Goal: Information Seeking & Learning: Find contact information

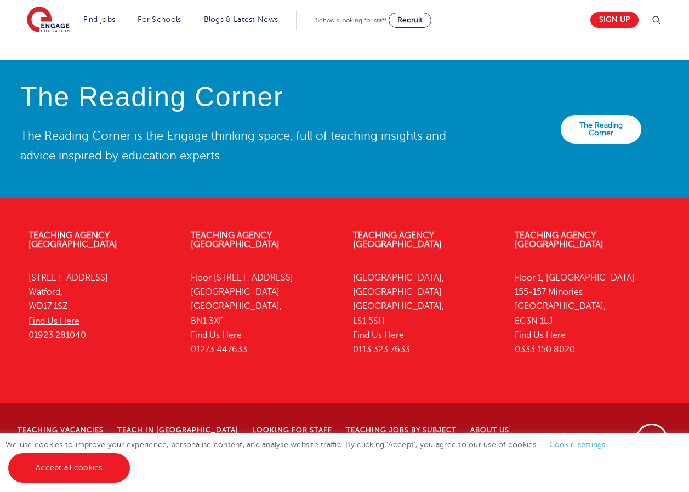
scroll to position [2394, 0]
drag, startPoint x: 579, startPoint y: 364, endPoint x: 514, endPoint y: 364, distance: 64.6
click at [514, 364] on div "Teaching Agency London Floor 1, Portsoken House 155-157 Minories London, EC3N 1…" at bounding box center [587, 296] width 162 height 162
copy p "0333 150 8020"
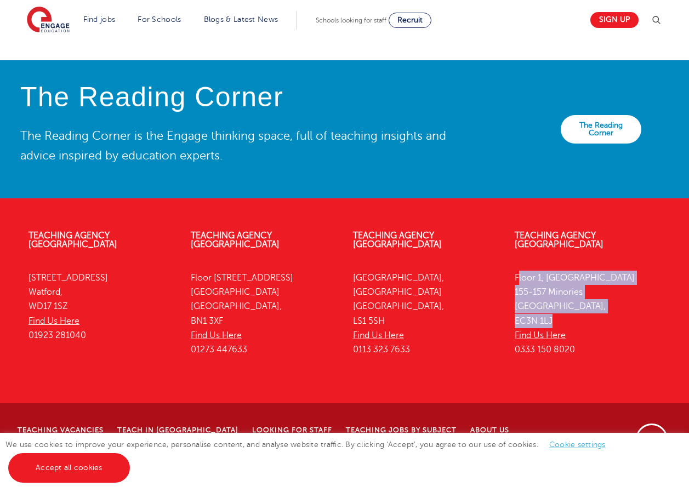
drag, startPoint x: 563, startPoint y: 336, endPoint x: 514, endPoint y: 295, distance: 63.8
click at [514, 295] on p "Floor 1, Portsoken House 155-157 Minories London, EC3N 1LJ Find Us Here 0333 15…" at bounding box center [587, 314] width 146 height 87
copy p "Floor 1, Portsoken House 155-157 Minories London, EC3N 1LJ"
drag, startPoint x: 584, startPoint y: 368, endPoint x: 513, endPoint y: 365, distance: 70.8
click at [513, 365] on div "Teaching Agency London Floor 1, Portsoken House 155-157 Minories London, EC3N 1…" at bounding box center [587, 296] width 162 height 162
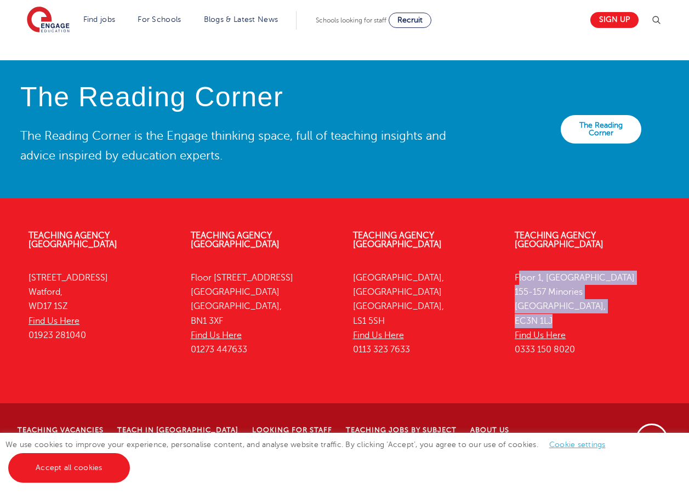
copy p "0333 150 8020"
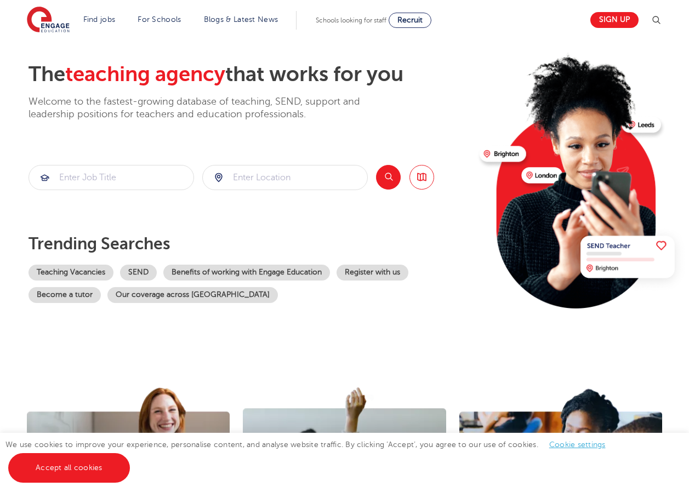
scroll to position [0, 0]
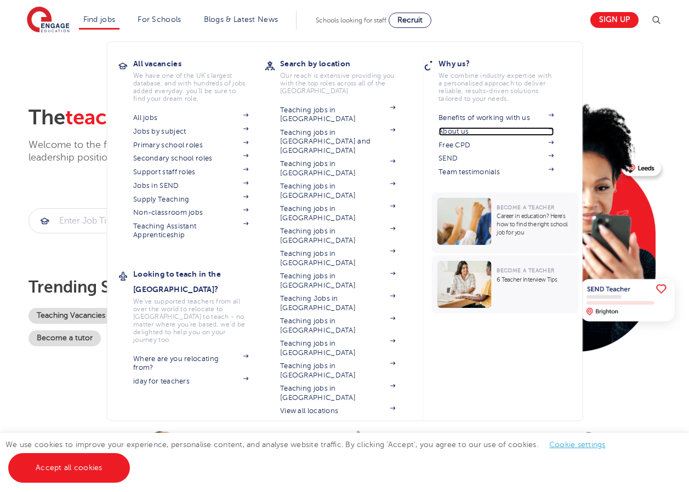
click at [468, 129] on link "About us" at bounding box center [495, 131] width 115 height 9
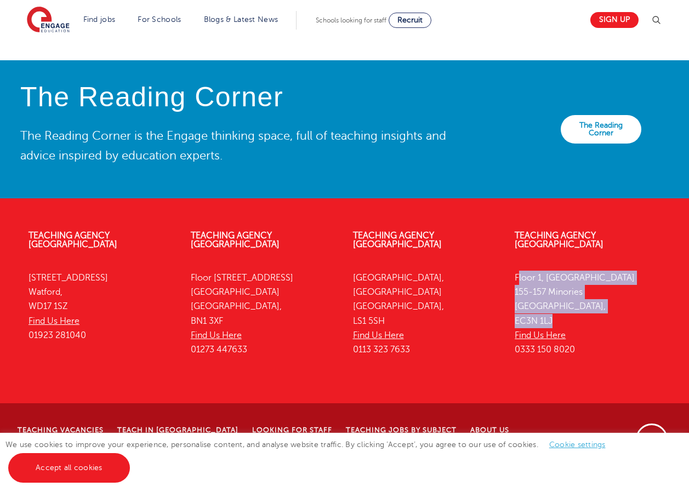
scroll to position [2394, 0]
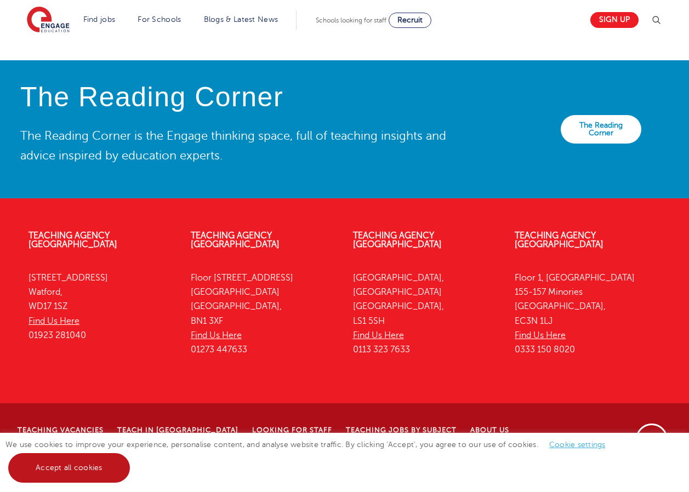
click at [108, 461] on link "Accept all cookies" at bounding box center [69, 468] width 122 height 30
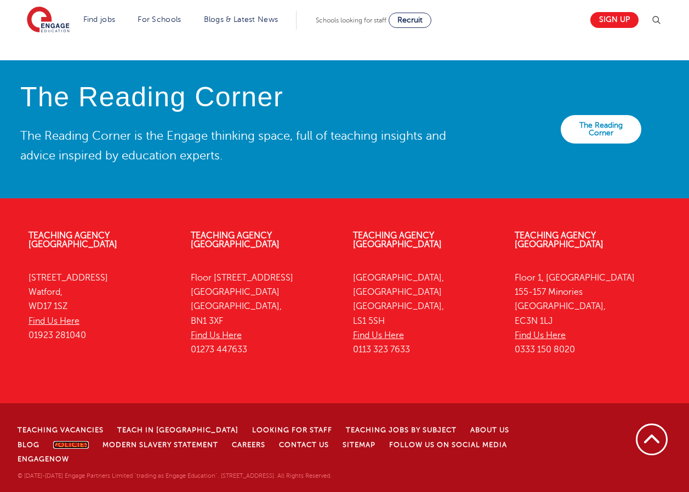
click at [53, 449] on link "Policies" at bounding box center [71, 445] width 36 height 8
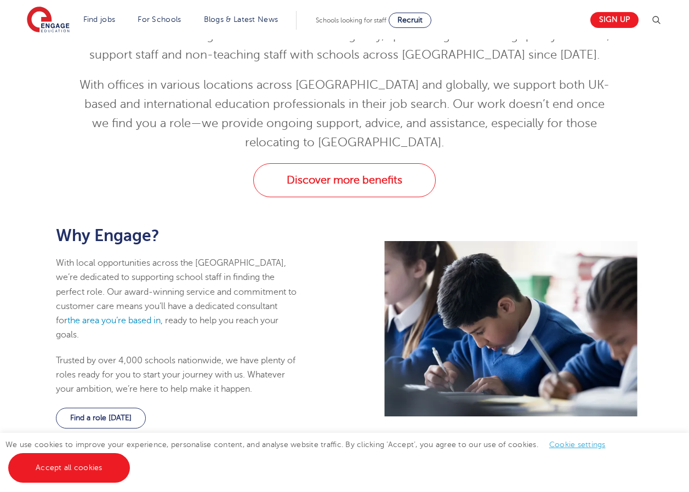
scroll to position [110, 0]
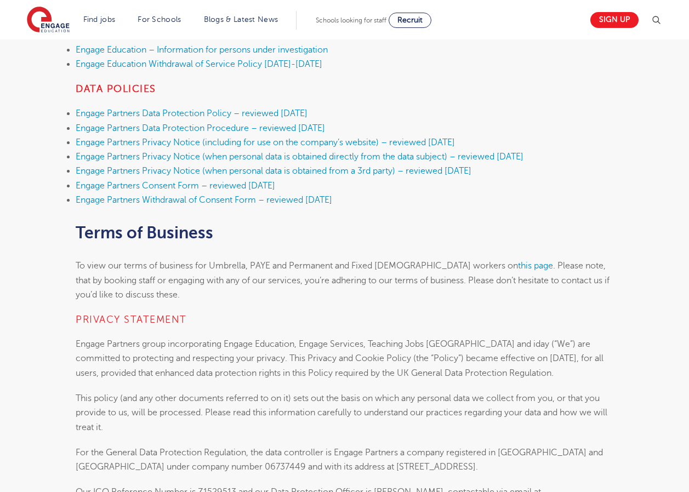
scroll to position [548, 0]
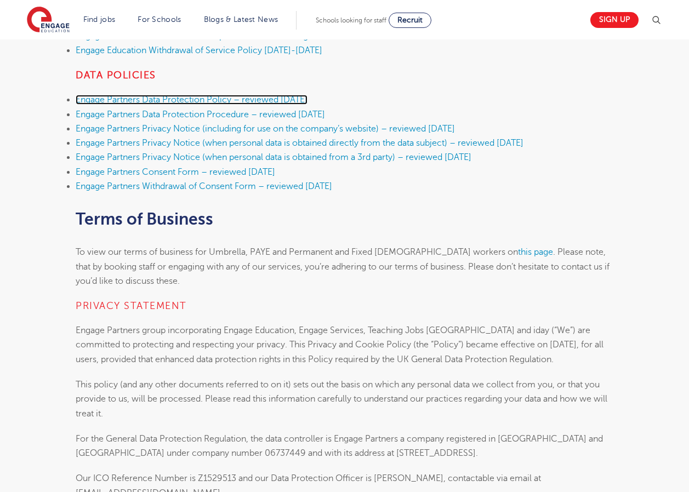
click at [181, 99] on link "Engage Partners Data Protection Policy – reviewed September 2025" at bounding box center [192, 100] width 232 height 10
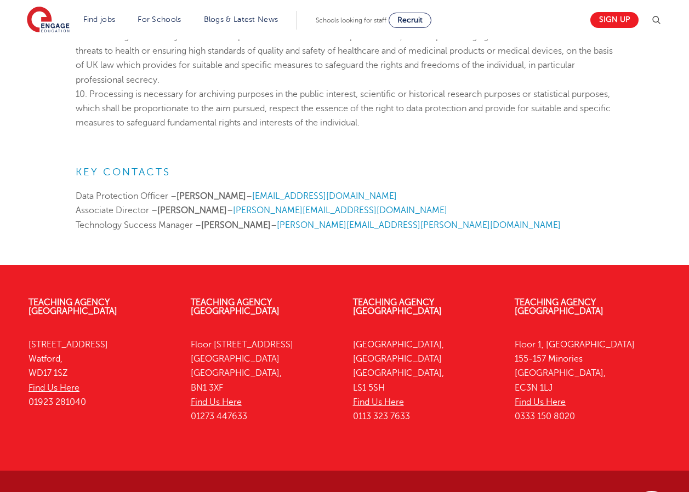
scroll to position [4960, 0]
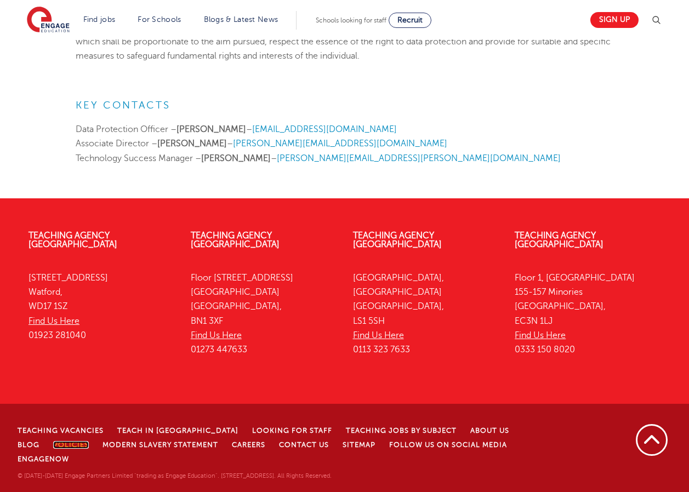
click at [53, 449] on link "Policies" at bounding box center [71, 445] width 36 height 8
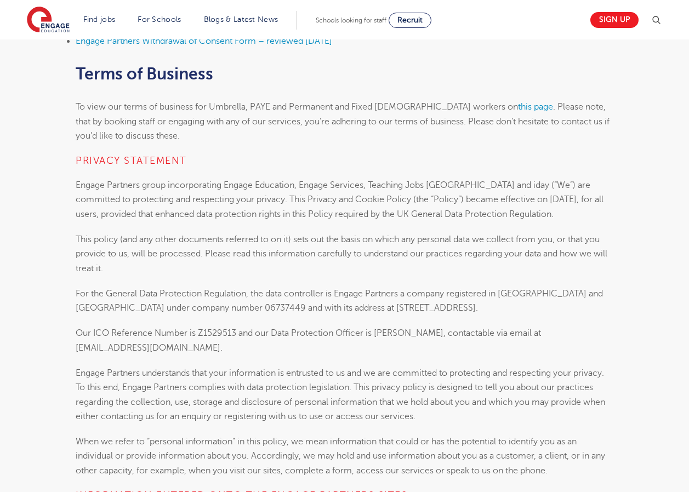
scroll to position [712, 0]
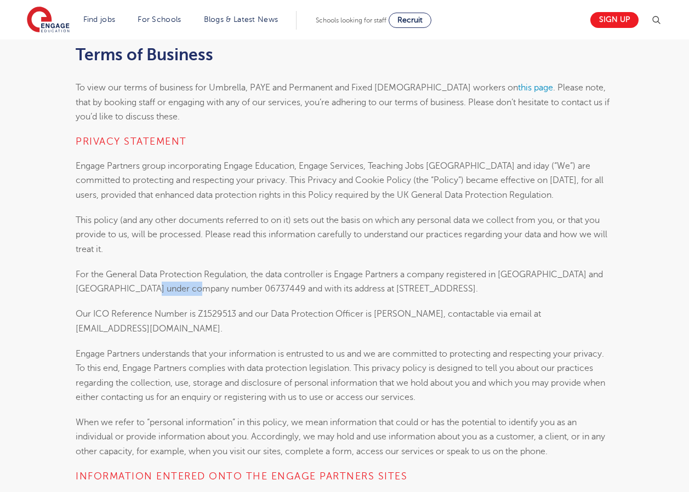
drag, startPoint x: 191, startPoint y: 290, endPoint x: 148, endPoint y: 285, distance: 43.5
click at [148, 285] on p "For the General Data Protection Regulation, the data controller is Engage Partn…" at bounding box center [344, 281] width 537 height 29
copy p "06737449"
